Goal: Navigation & Orientation: Find specific page/section

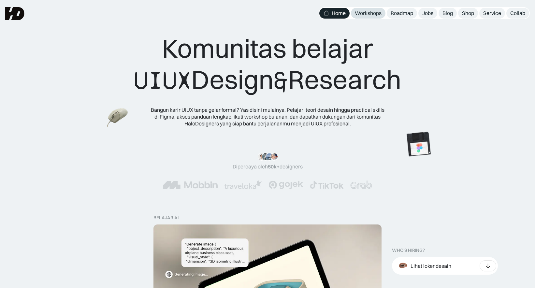
click at [374, 15] on div "Workshops" at bounding box center [368, 13] width 27 height 7
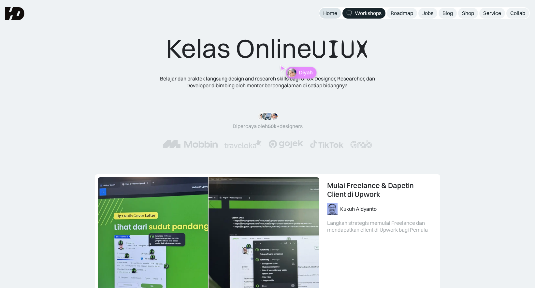
click at [332, 12] on div "Home" at bounding box center [330, 13] width 14 height 7
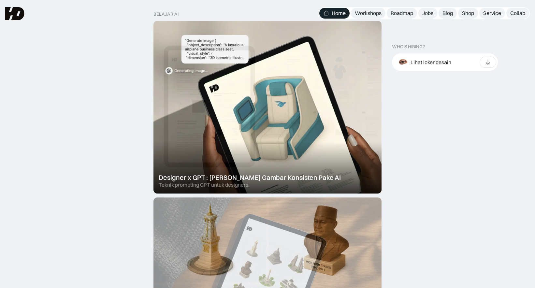
scroll to position [129, 0]
